Goal: Information Seeking & Learning: Learn about a topic

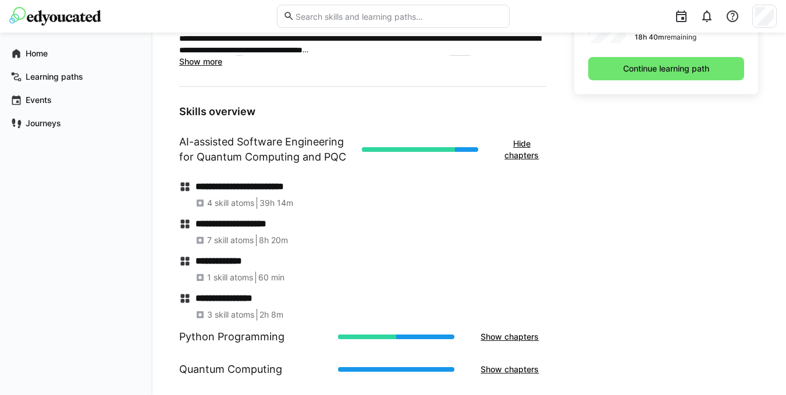
scroll to position [407, 0]
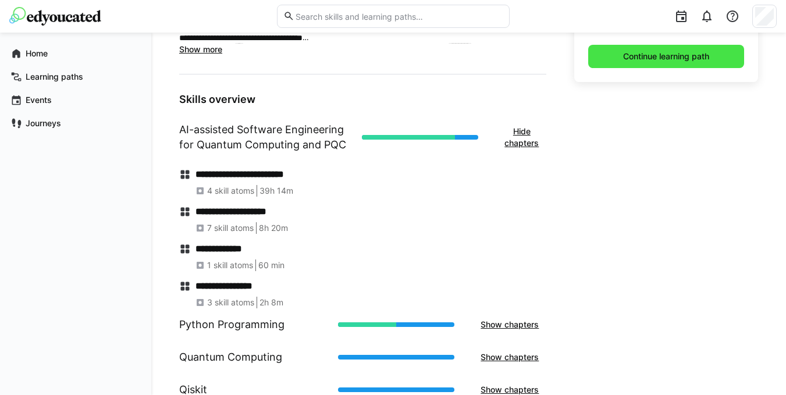
click at [655, 55] on span "Continue learning path" at bounding box center [666, 57] width 90 height 12
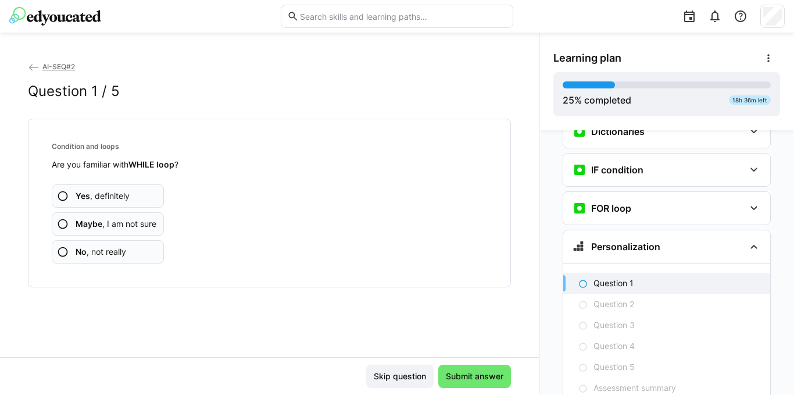
scroll to position [764, 0]
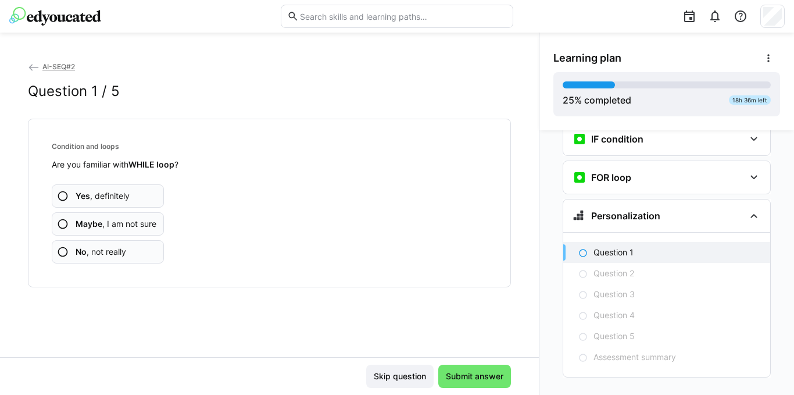
click at [604, 247] on p "Question 1" at bounding box center [614, 253] width 40 height 12
click at [62, 195] on eds-icon at bounding box center [63, 196] width 12 height 12
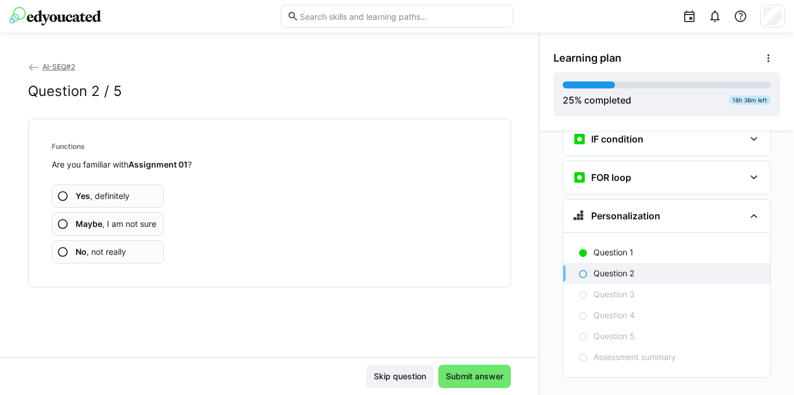
click at [65, 193] on eds-icon at bounding box center [63, 196] width 12 height 12
